Goal: Transaction & Acquisition: Download file/media

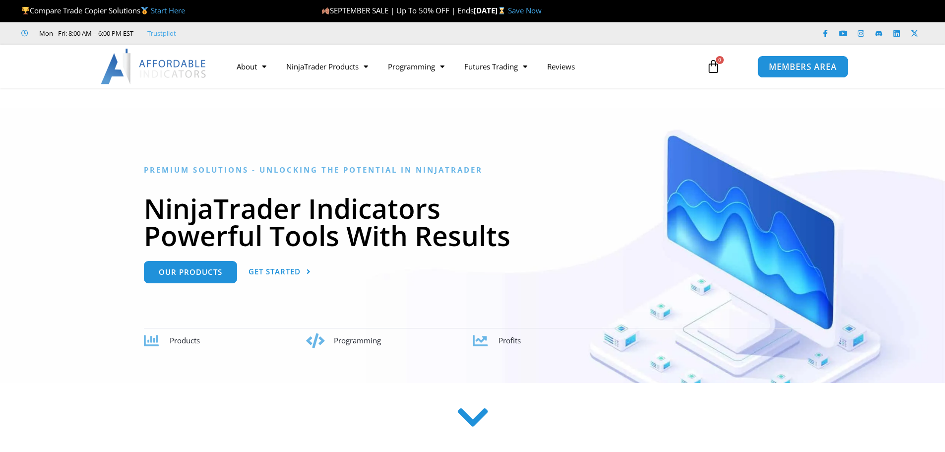
click at [762, 65] on link "MEMBERS AREA" at bounding box center [802, 66] width 91 height 22
click at [787, 67] on span "MEMBERS AREA" at bounding box center [803, 66] width 68 height 8
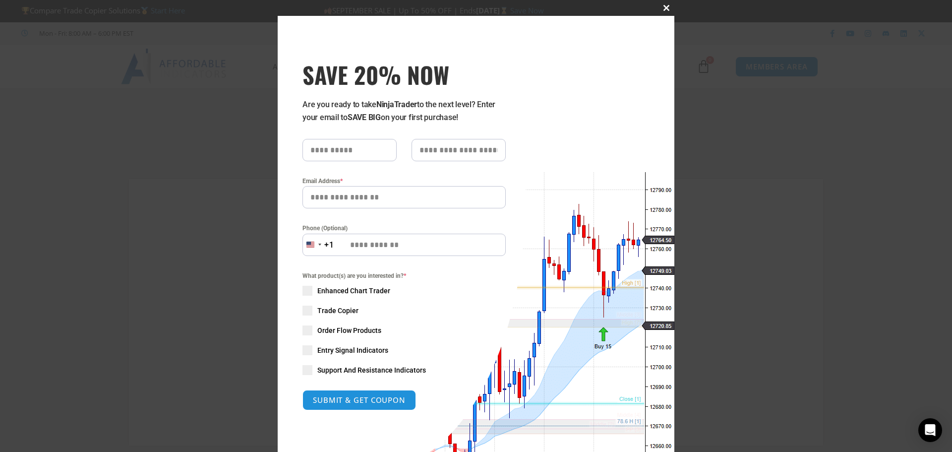
type input "**********"
click at [663, 6] on span at bounding box center [666, 8] width 16 height 6
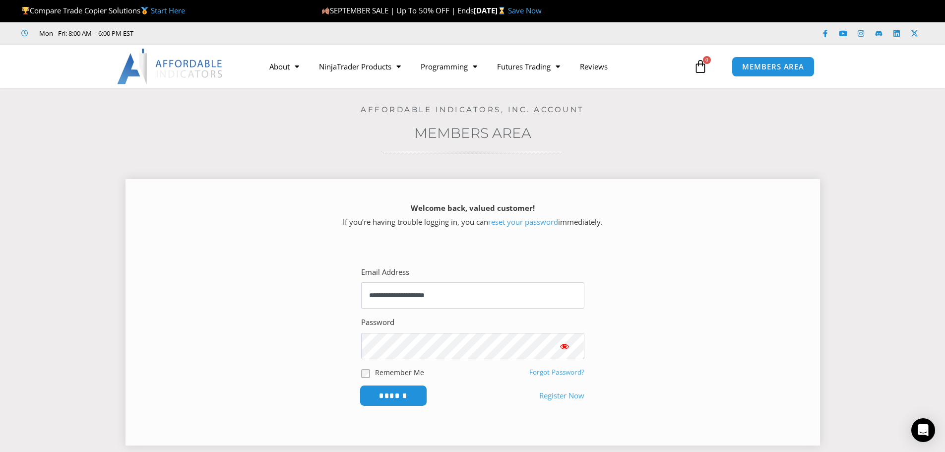
click at [410, 391] on input "******" at bounding box center [393, 395] width 68 height 21
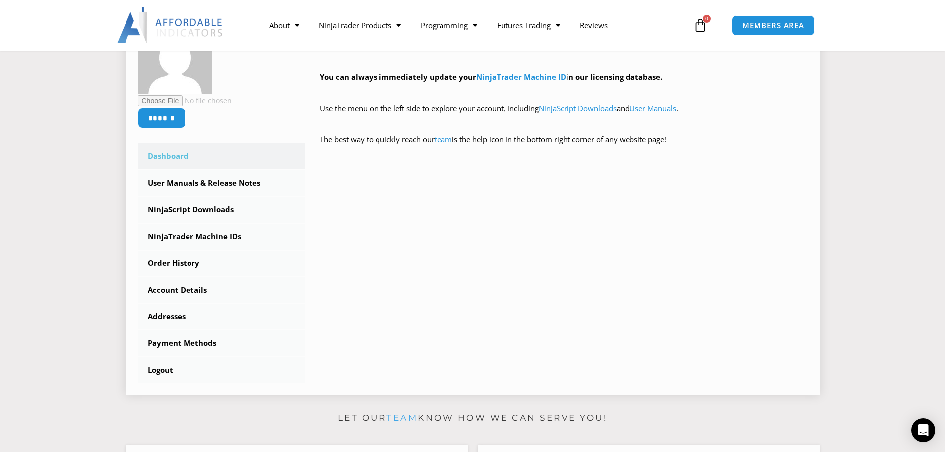
scroll to position [198, 0]
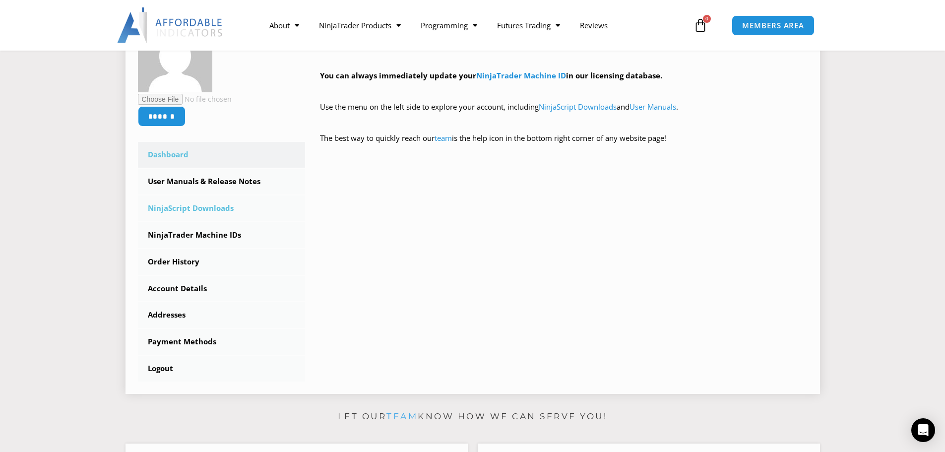
click at [197, 207] on link "NinjaScript Downloads" at bounding box center [222, 208] width 168 height 26
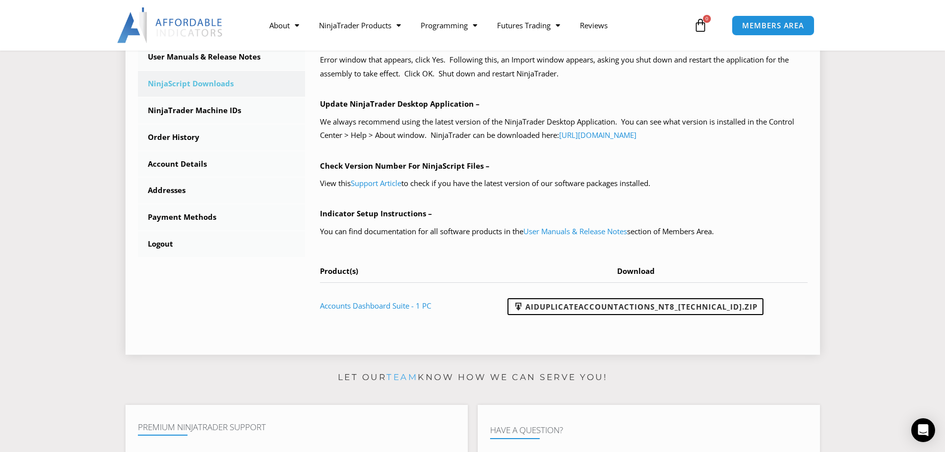
scroll to position [397, 0]
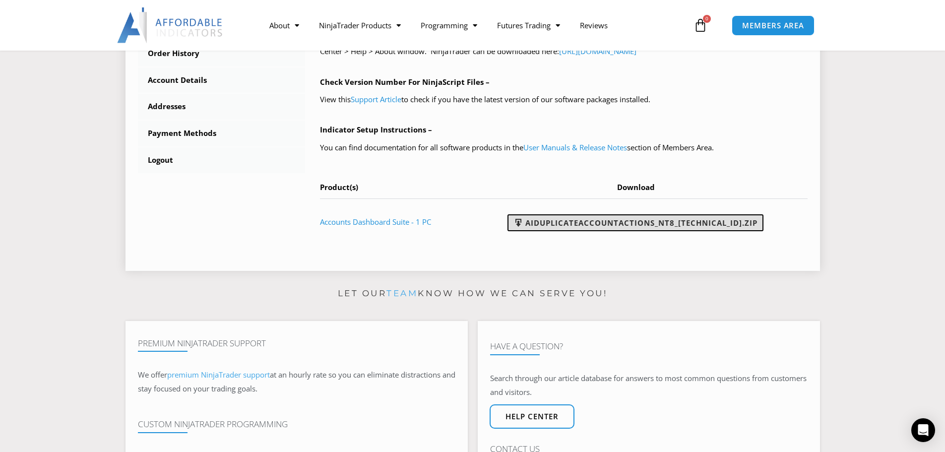
click at [608, 221] on link "AIDuplicateAccountActions_NT8_25.9.10.1.zip" at bounding box center [635, 222] width 256 height 17
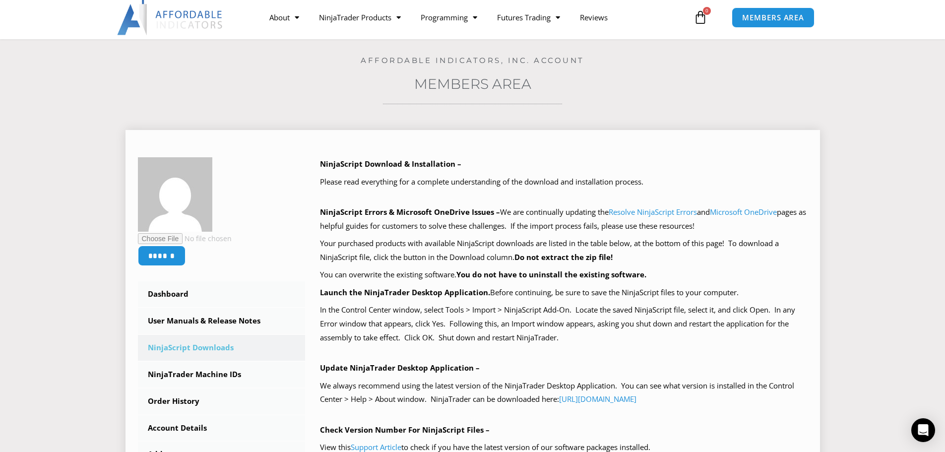
scroll to position [50, 0]
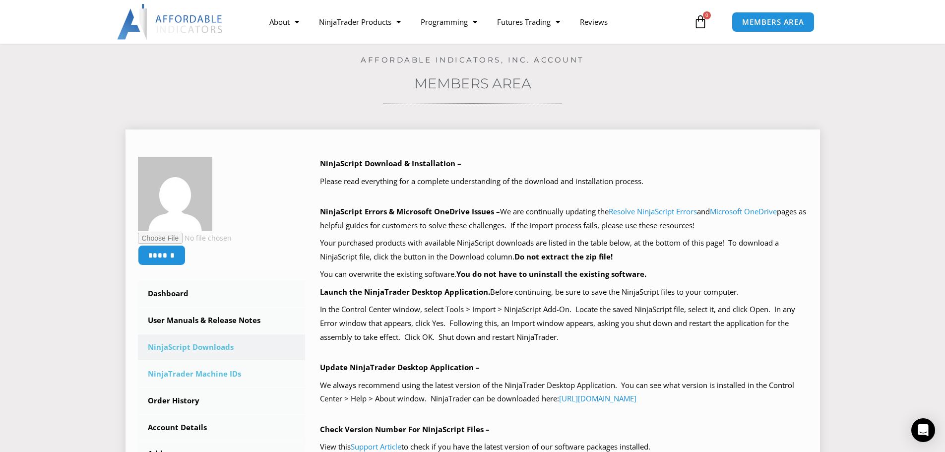
click at [182, 364] on link "NinjaTrader Machine IDs" at bounding box center [222, 374] width 168 height 26
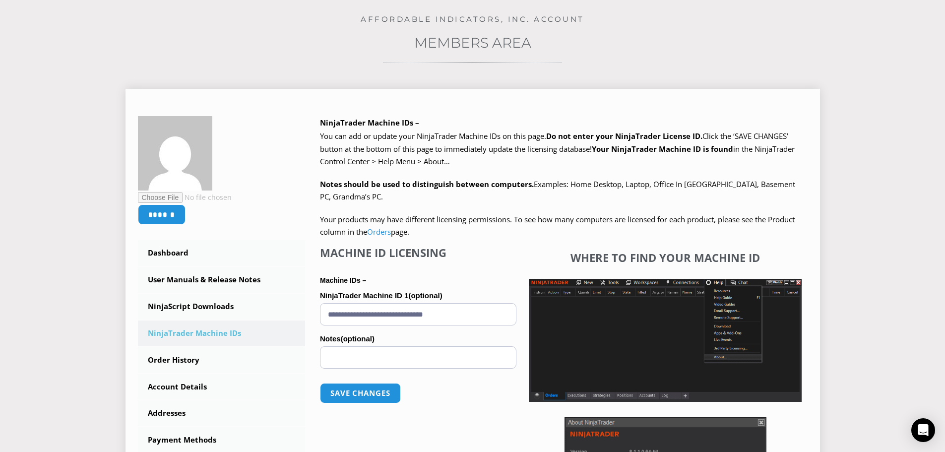
scroll to position [99, 0]
